Goal: Navigation & Orientation: Find specific page/section

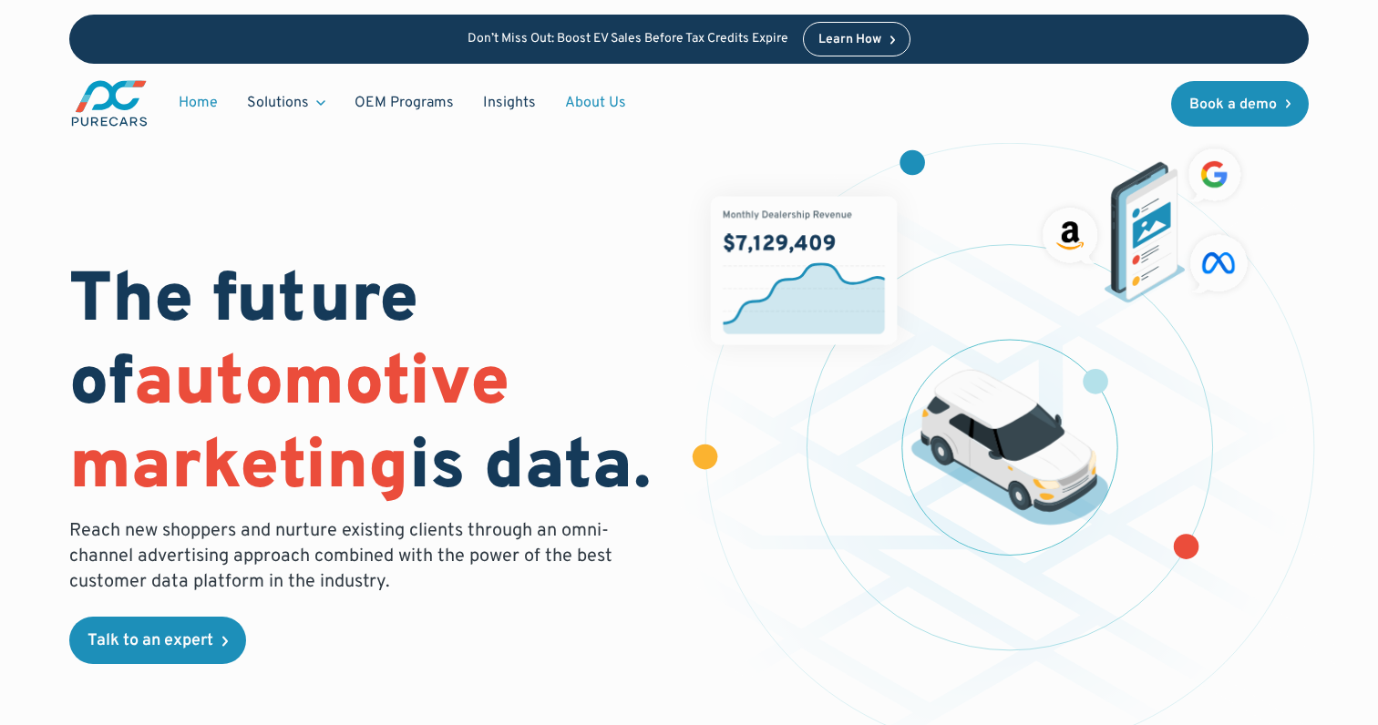
click at [597, 104] on link "About Us" at bounding box center [595, 103] width 90 height 35
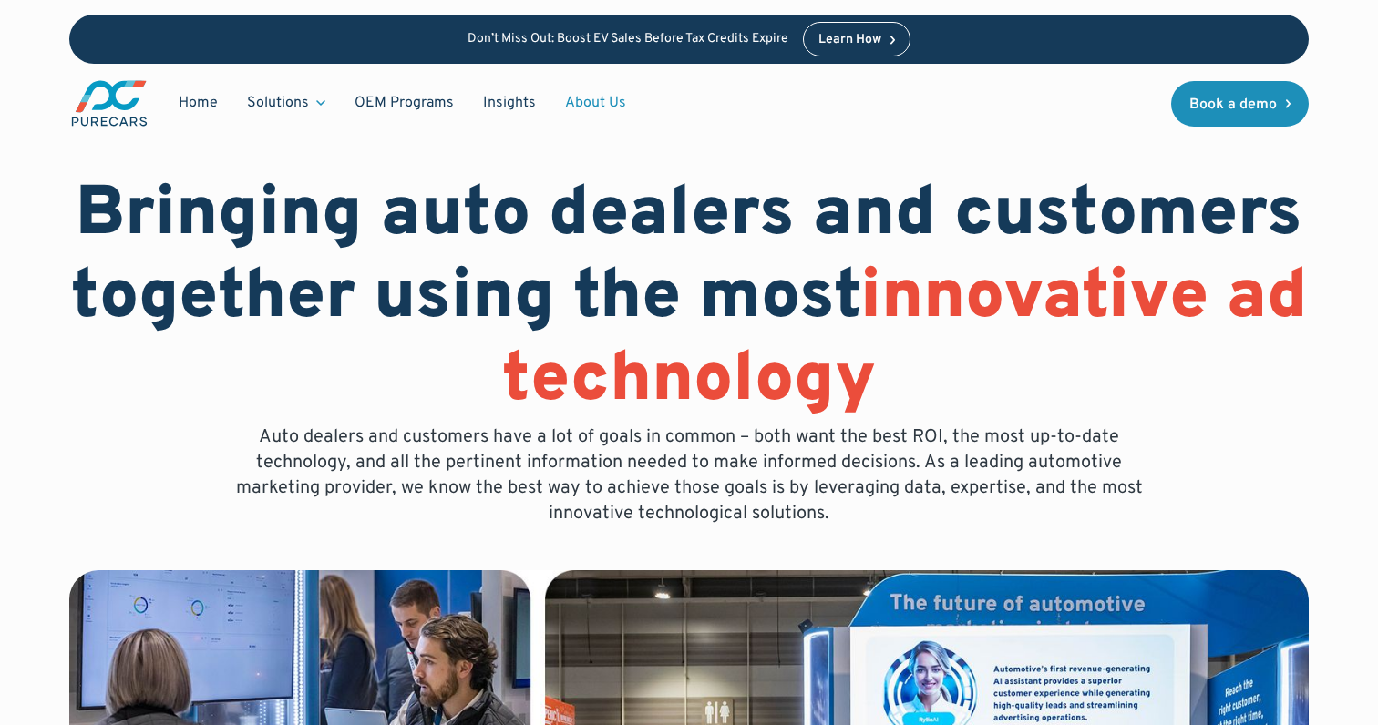
click at [599, 100] on link "About Us" at bounding box center [595, 103] width 90 height 35
